Goal: Use online tool/utility: Utilize a website feature to perform a specific function

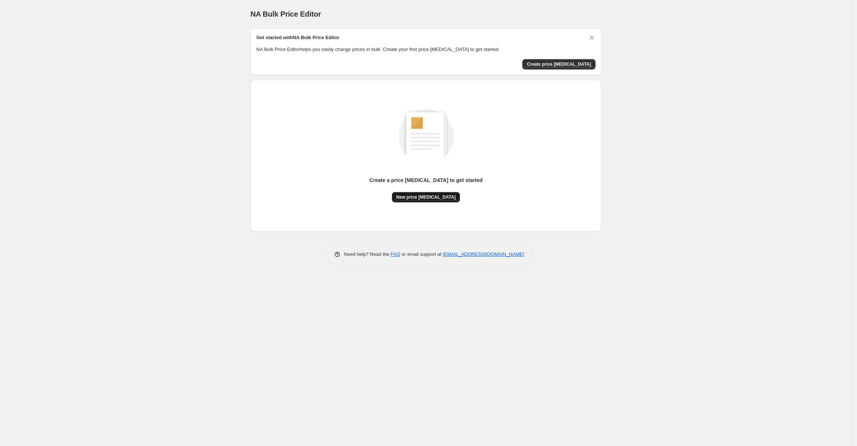
click at [446, 198] on span "New price [MEDICAL_DATA]" at bounding box center [425, 197] width 59 height 6
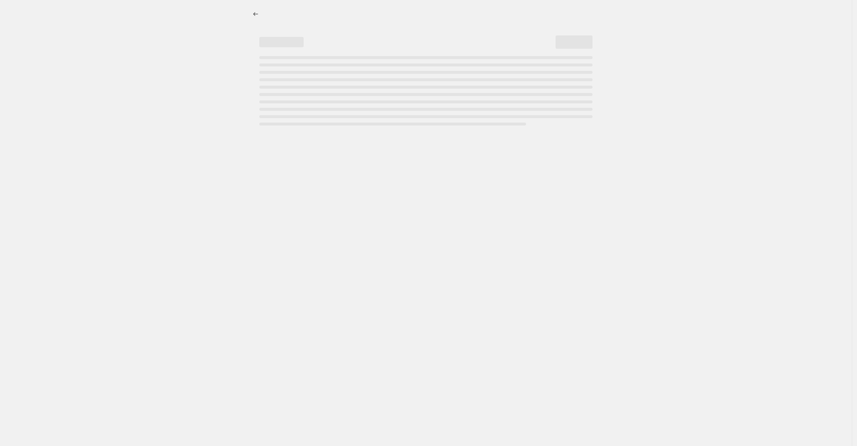
select select "percentage"
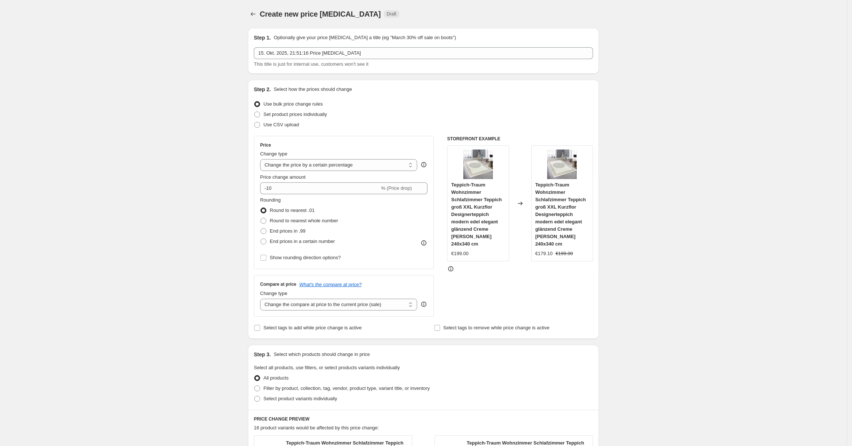
click at [337, 180] on div "Price change amount" at bounding box center [343, 177] width 167 height 7
click at [337, 185] on input "-10" at bounding box center [319, 188] width 119 height 12
type input "-1"
type input "-25"
click at [425, 145] on div "Price" at bounding box center [343, 145] width 167 height 6
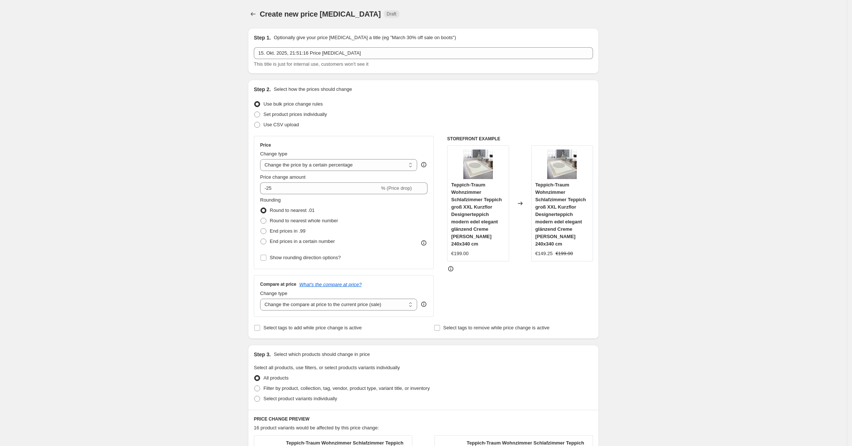
scroll to position [358, 0]
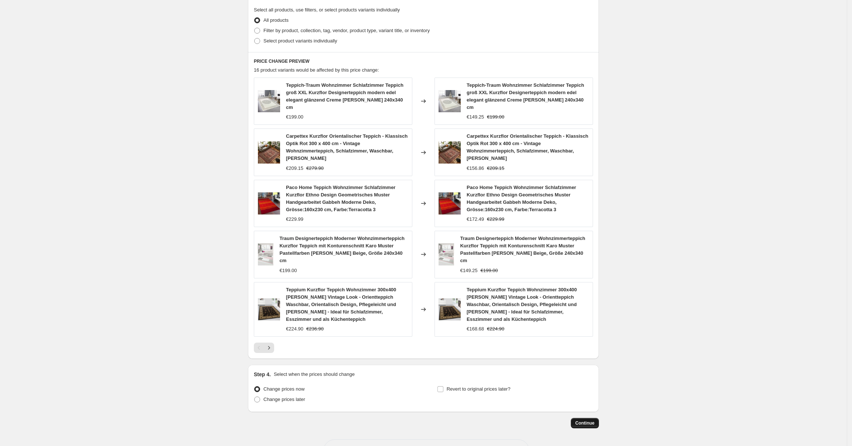
click at [584, 420] on span "Continue" at bounding box center [584, 423] width 19 height 6
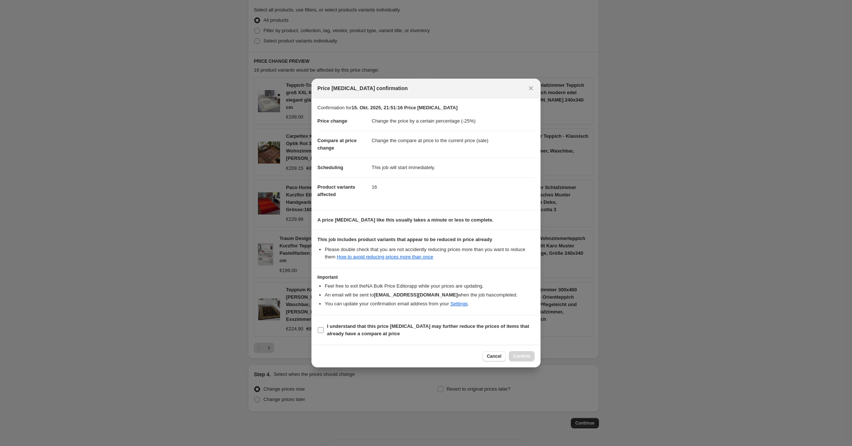
click at [501, 337] on span "I understand that this price [MEDICAL_DATA] may further reduce the prices of it…" at bounding box center [431, 330] width 208 height 15
click at [323, 333] on input "I understand that this price [MEDICAL_DATA] may further reduce the prices of it…" at bounding box center [321, 330] width 6 height 6
checkbox input "true"
click at [528, 359] on span "Confirm" at bounding box center [521, 356] width 17 height 6
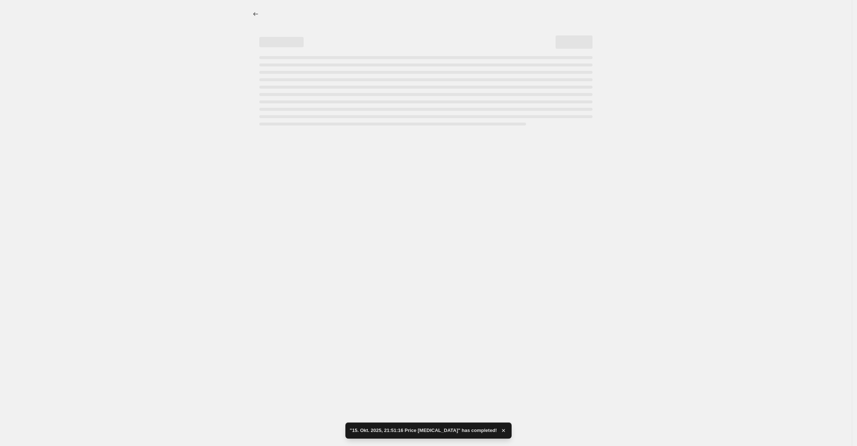
select select "percentage"
